Goal: Find specific page/section: Find specific page/section

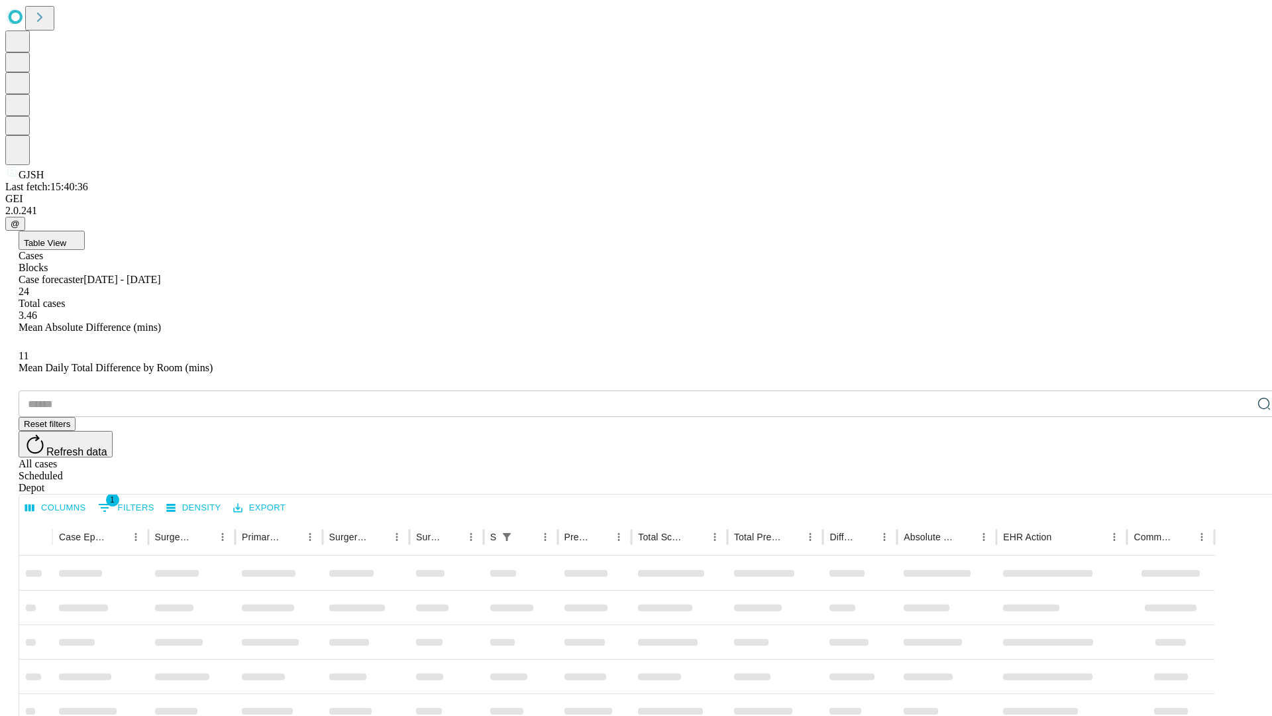
click at [1238, 482] on div "Depot" at bounding box center [649, 488] width 1261 height 12
